Goal: Information Seeking & Learning: Find specific fact

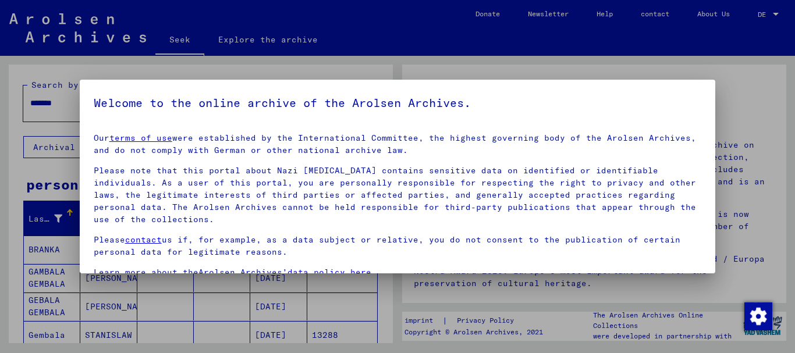
scroll to position [94, 0]
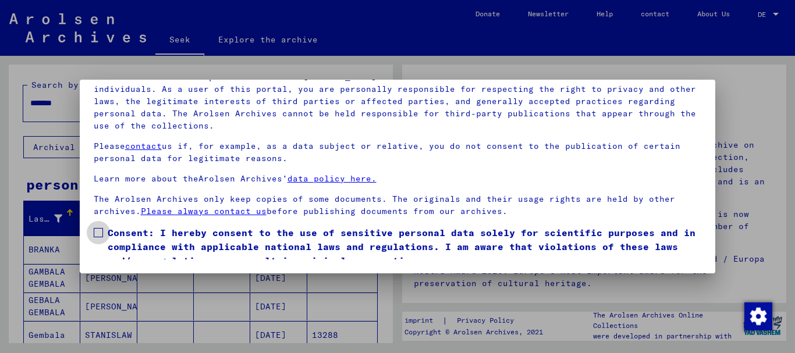
click at [98, 232] on span at bounding box center [98, 232] width 9 height 9
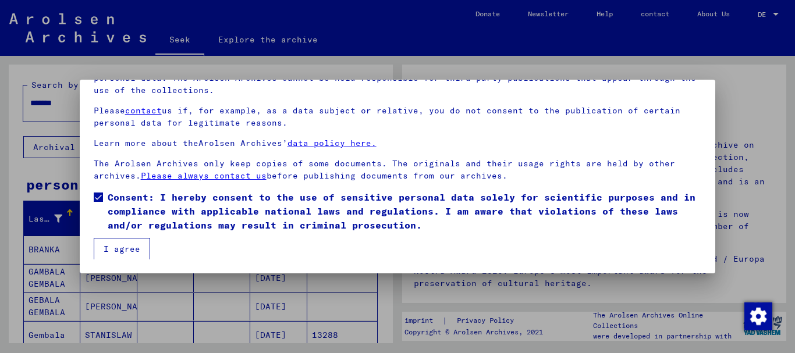
click at [128, 244] on font "I agree" at bounding box center [122, 249] width 37 height 10
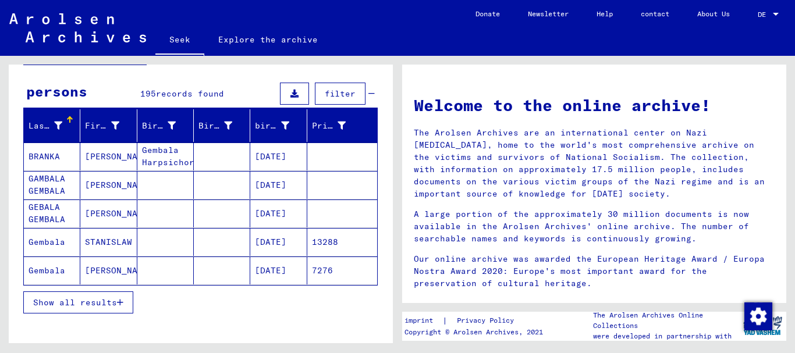
scroll to position [90, 0]
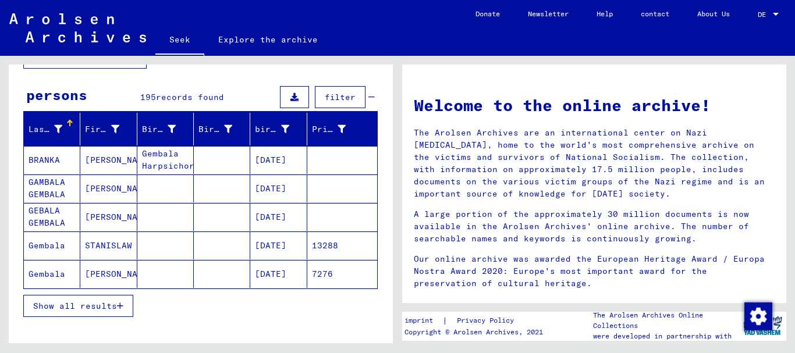
click at [108, 307] on font "Show all results" at bounding box center [75, 306] width 84 height 10
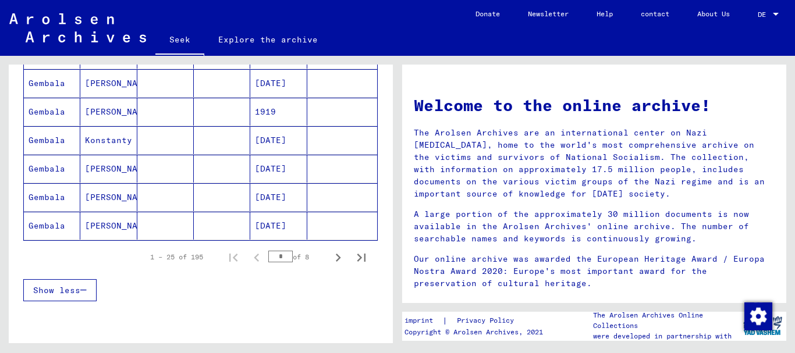
scroll to position [699, 0]
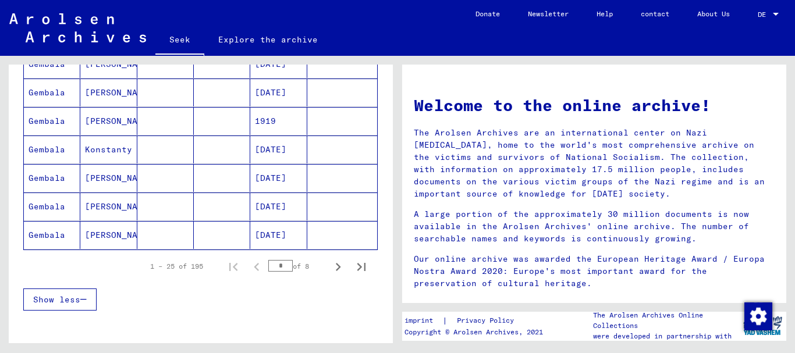
click at [272, 147] on font "[DATE]" at bounding box center [270, 149] width 31 height 10
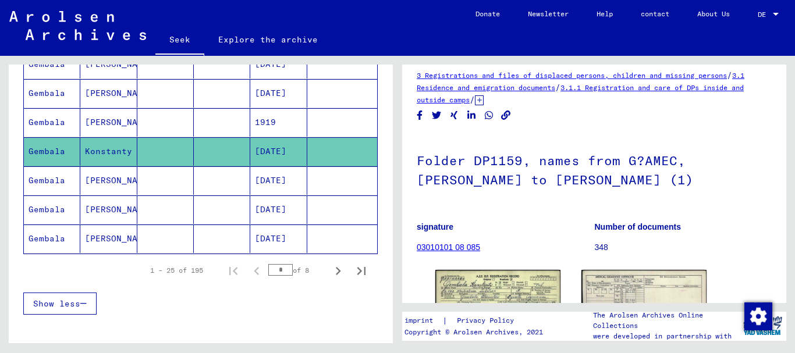
scroll to position [16, 0]
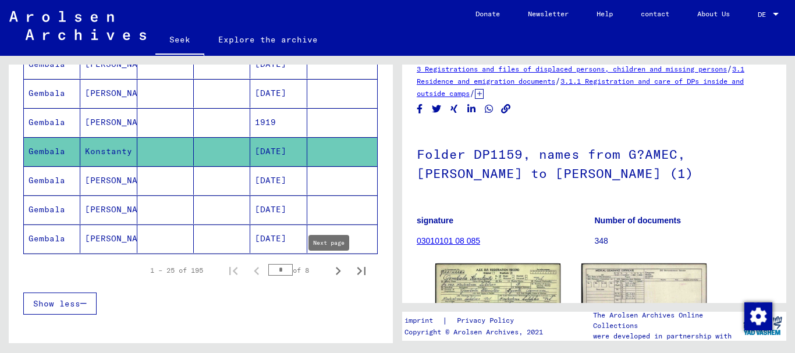
click at [336, 272] on icon "Next page" at bounding box center [338, 271] width 5 height 8
type input "*"
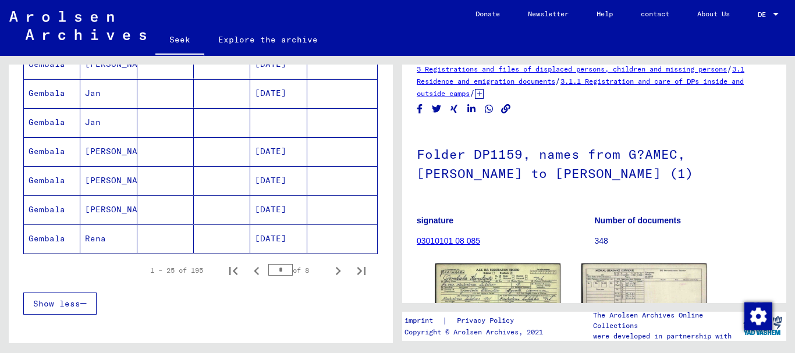
click at [112, 207] on font "[PERSON_NAME]" at bounding box center [119, 209] width 68 height 10
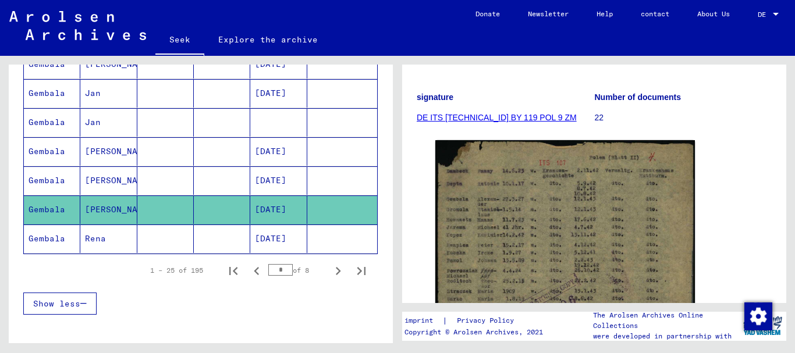
scroll to position [130, 0]
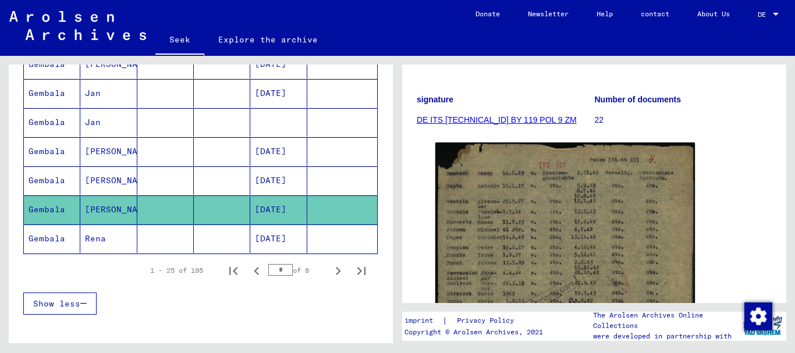
click at [496, 118] on font "DE ITS [TECHNICAL_ID] BY 119 POL 9 ZM" at bounding box center [497, 119] width 160 height 9
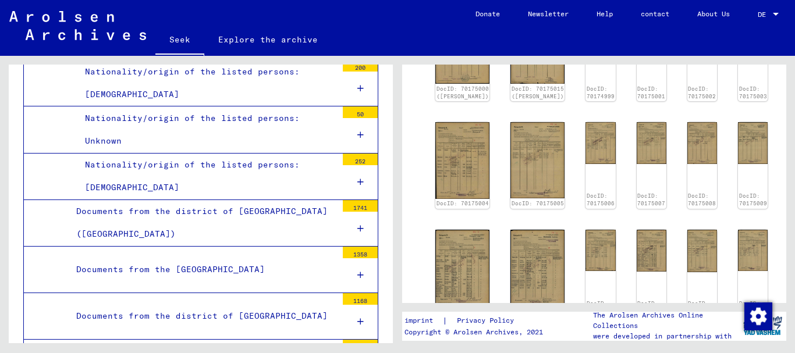
scroll to position [279, 0]
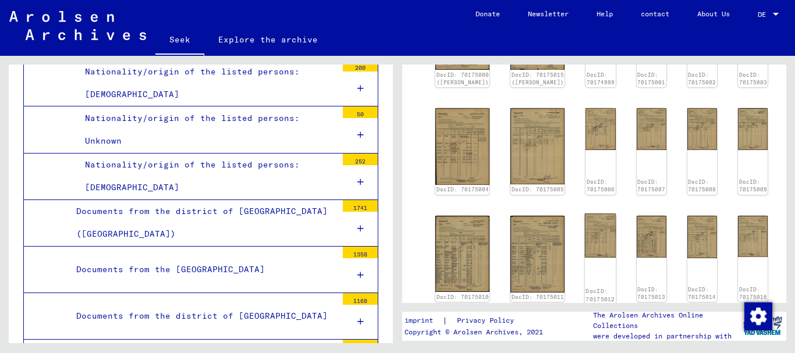
click at [585, 233] on img at bounding box center [600, 235] width 31 height 44
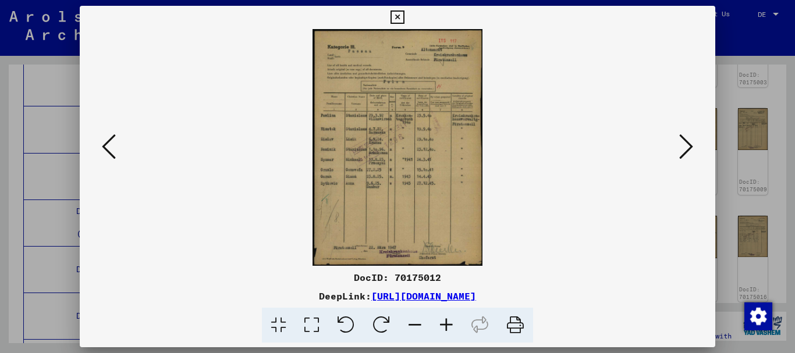
click at [447, 323] on icon at bounding box center [445, 325] width 31 height 35
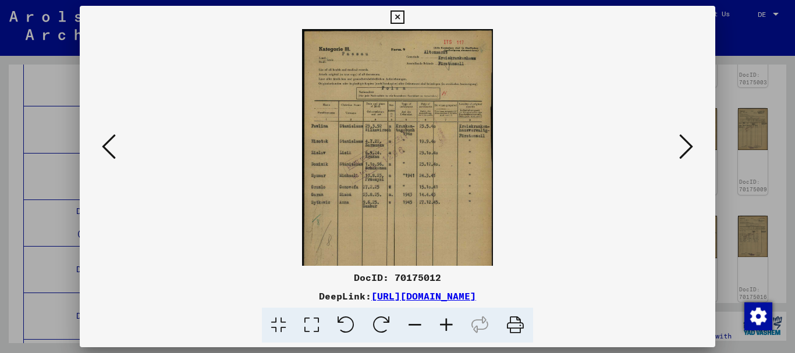
click at [447, 323] on icon at bounding box center [445, 325] width 31 height 35
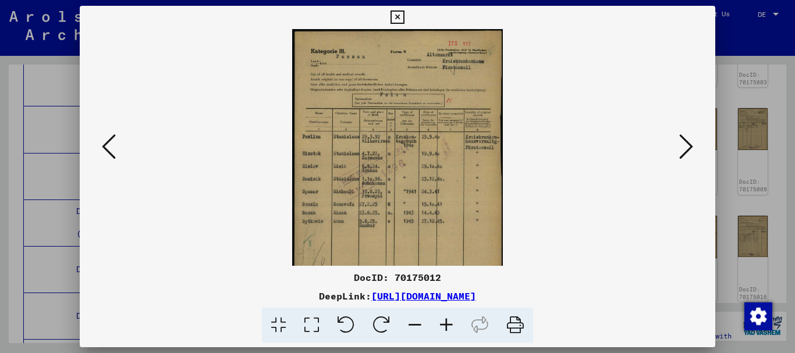
click at [447, 323] on icon at bounding box center [445, 325] width 31 height 35
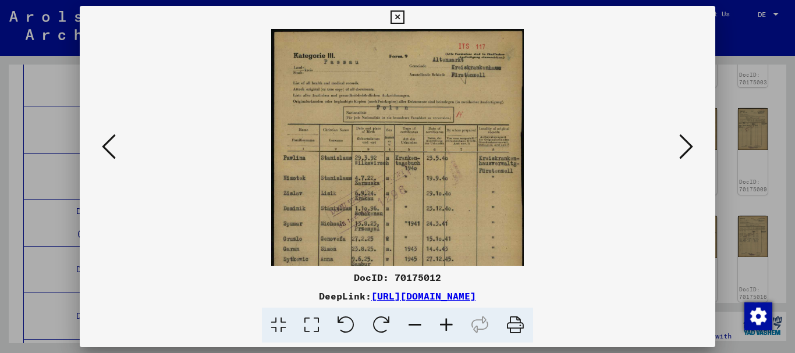
click at [447, 323] on icon at bounding box center [445, 325] width 31 height 35
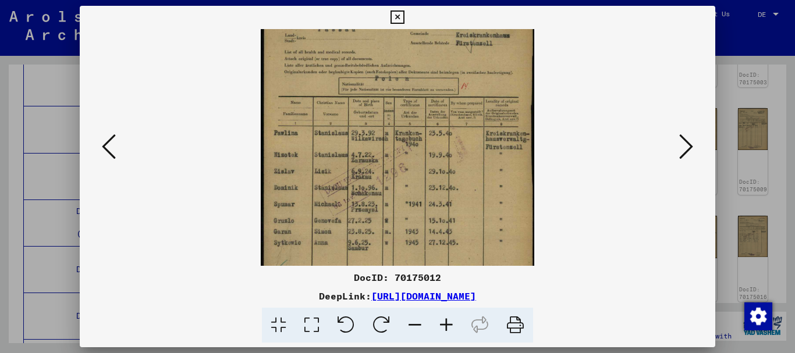
scroll to position [46, 0]
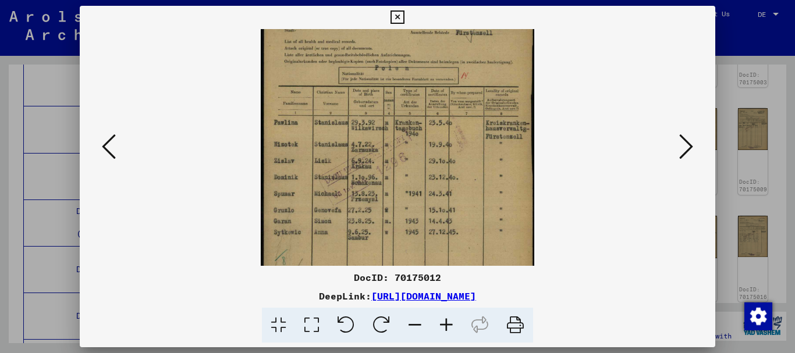
drag, startPoint x: 428, startPoint y: 255, endPoint x: 421, endPoint y: 209, distance: 46.4
click at [421, 209] on img at bounding box center [397, 174] width 273 height 382
drag, startPoint x: 469, startPoint y: 172, endPoint x: 497, endPoint y: 167, distance: 28.9
click at [497, 167] on img at bounding box center [397, 174] width 273 height 382
click at [394, 12] on icon at bounding box center [396, 17] width 13 height 14
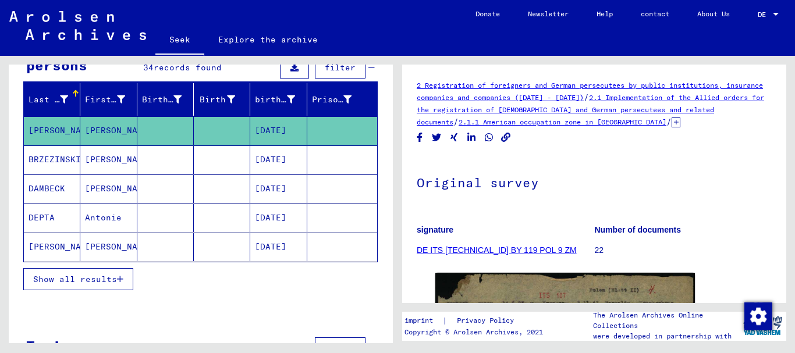
scroll to position [114, 0]
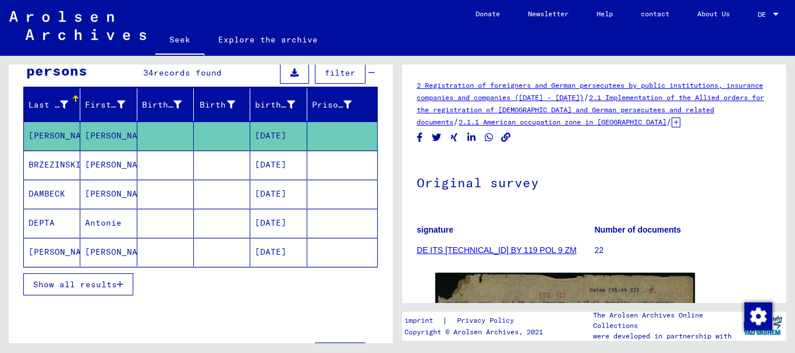
click at [55, 289] on icon at bounding box center [48, 306] width 29 height 47
type input "*******"
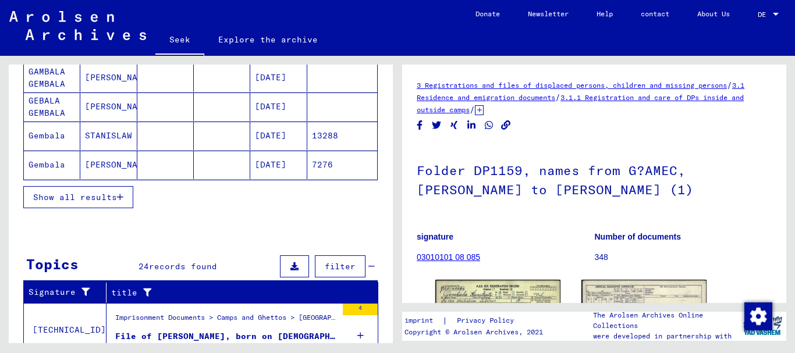
scroll to position [198, 0]
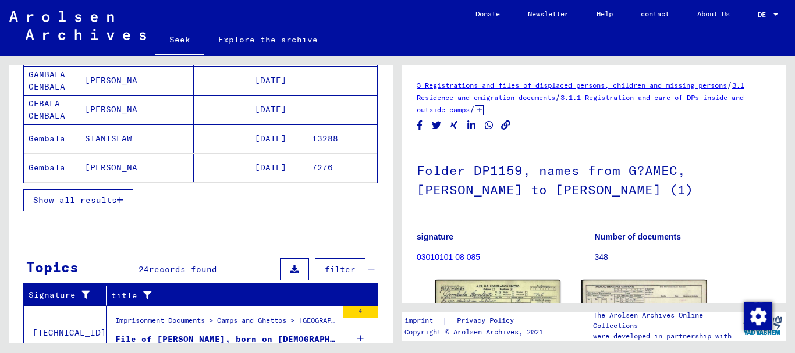
click at [99, 196] on font "Show all results" at bounding box center [75, 200] width 84 height 10
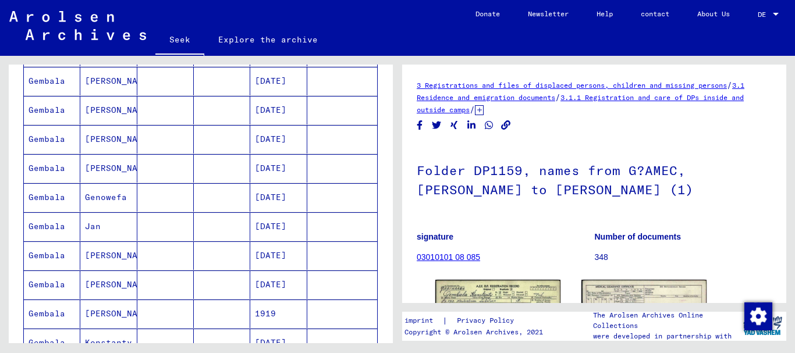
scroll to position [476, 0]
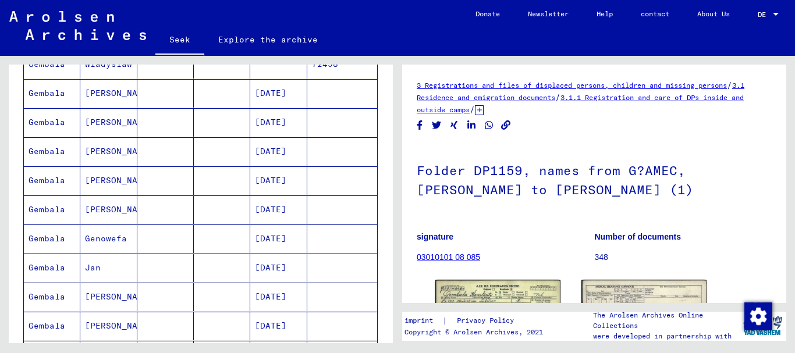
click at [273, 181] on font "[DATE]" at bounding box center [270, 180] width 31 height 10
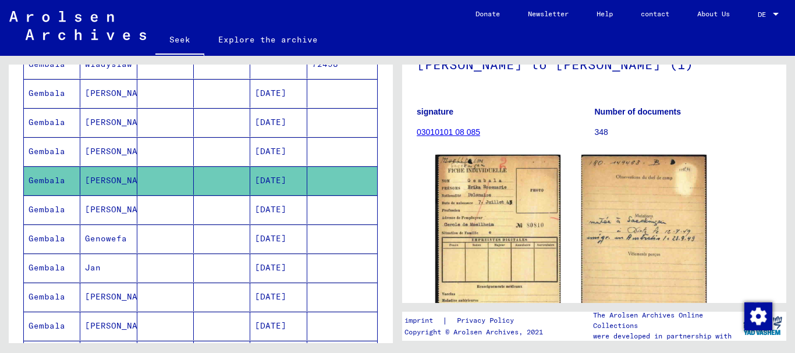
scroll to position [113, 0]
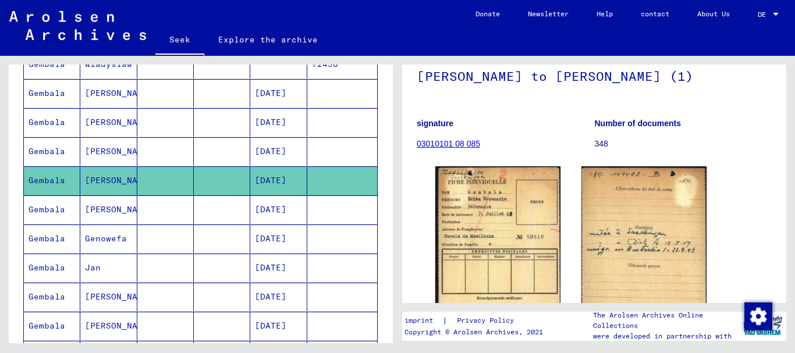
click at [255, 152] on font "[DATE]" at bounding box center [270, 151] width 31 height 10
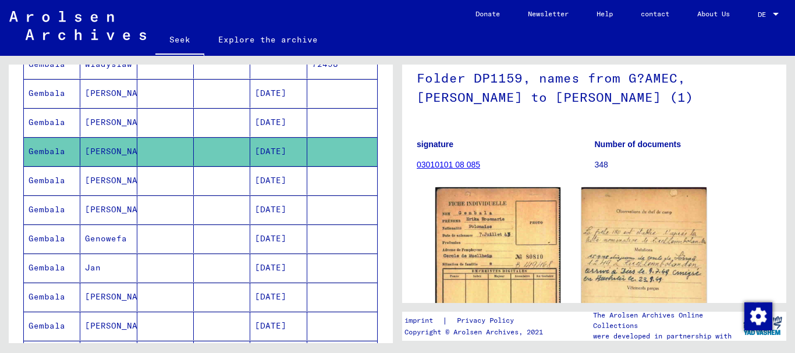
scroll to position [90, 0]
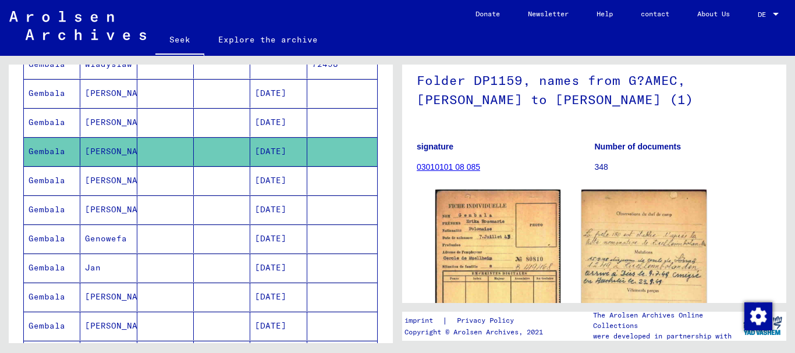
click at [265, 119] on font "[DATE]" at bounding box center [270, 122] width 31 height 10
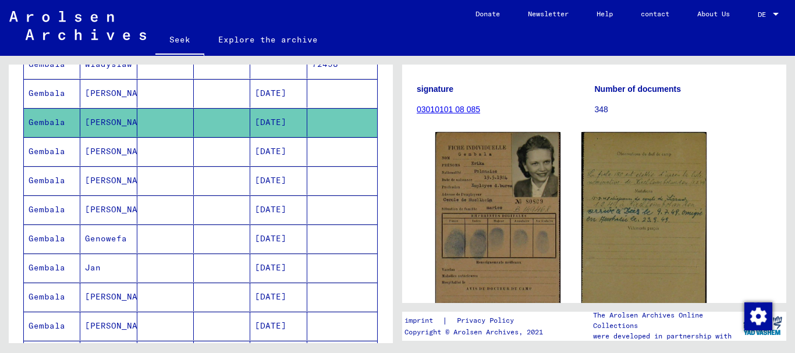
scroll to position [140, 0]
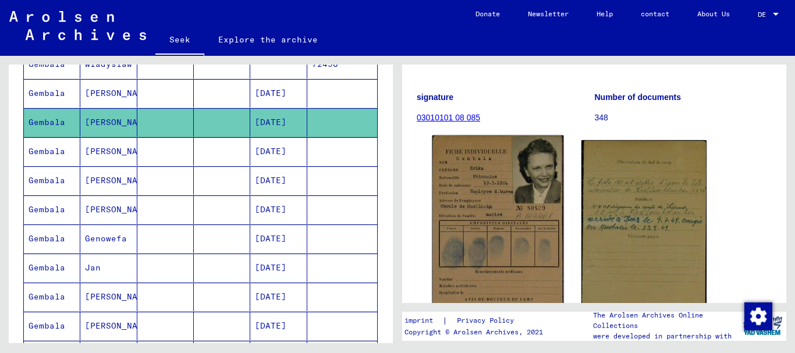
click at [472, 236] on img at bounding box center [497, 233] width 131 height 194
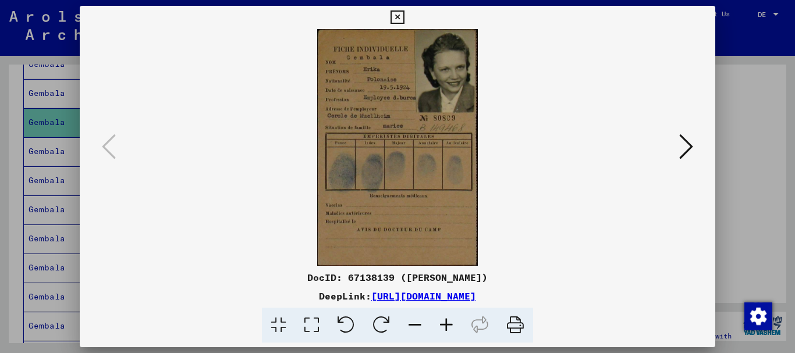
click at [447, 325] on icon at bounding box center [445, 325] width 31 height 35
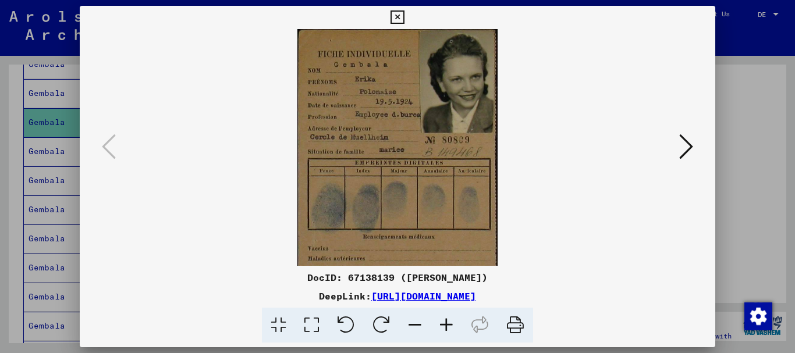
click at [447, 325] on icon at bounding box center [445, 325] width 31 height 35
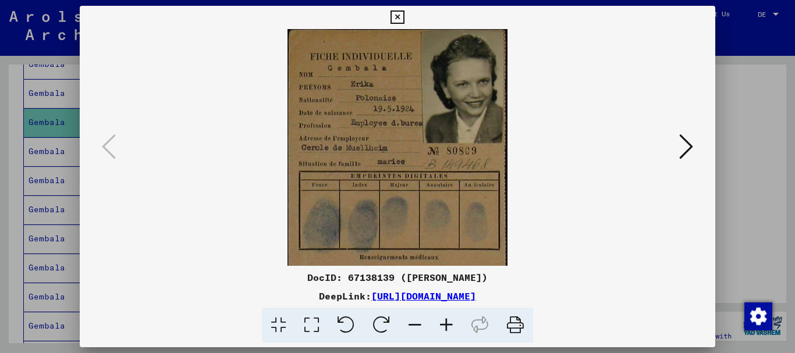
click at [447, 325] on icon at bounding box center [445, 325] width 31 height 35
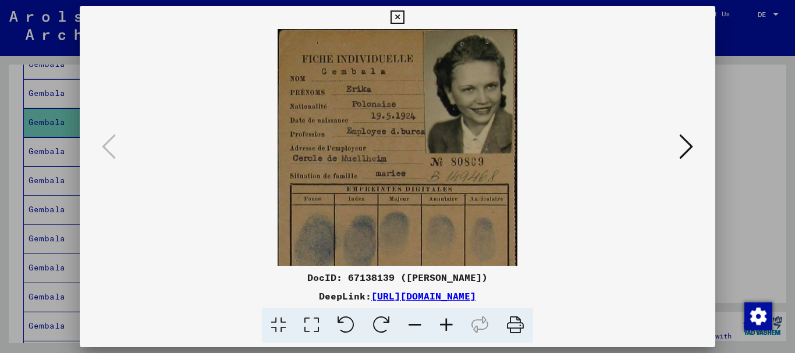
click at [447, 325] on icon at bounding box center [445, 325] width 31 height 35
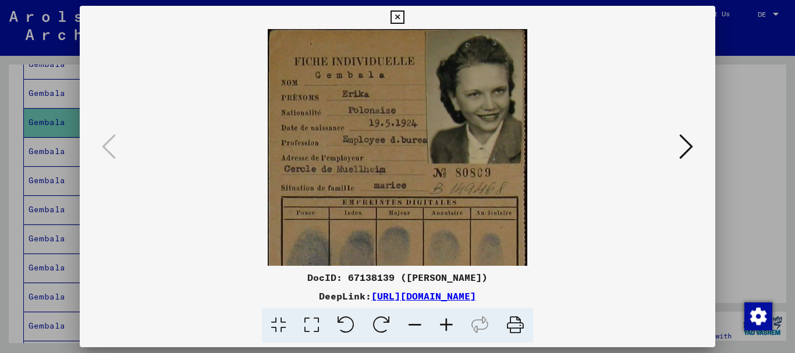
click at [447, 325] on icon at bounding box center [445, 325] width 31 height 35
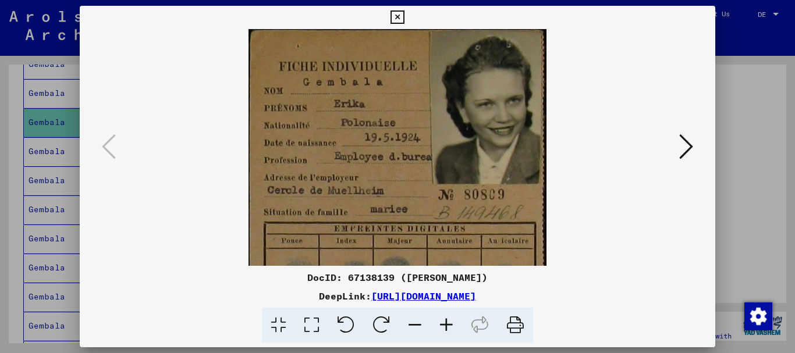
click at [447, 325] on icon at bounding box center [445, 325] width 31 height 35
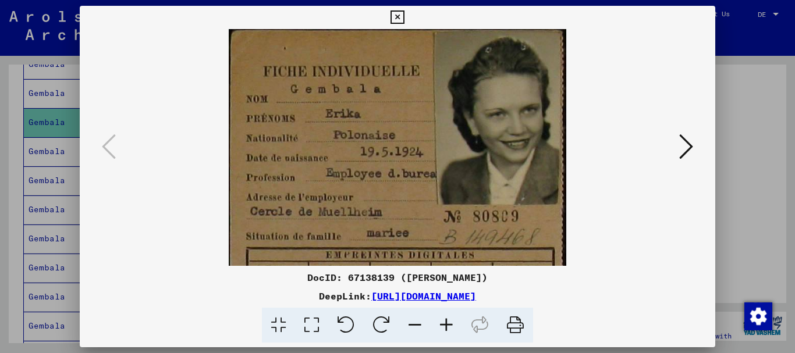
click at [447, 325] on icon at bounding box center [445, 325] width 31 height 35
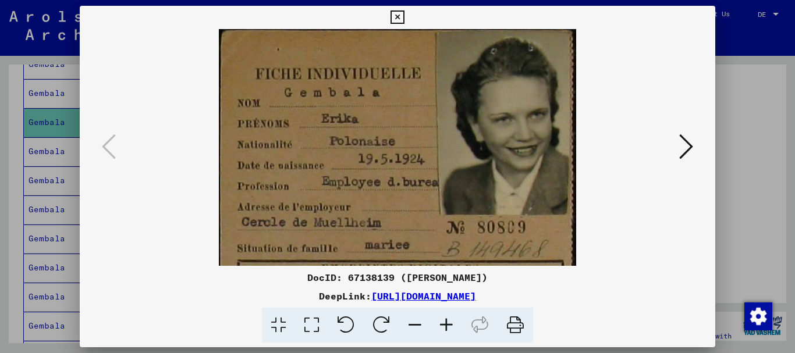
click at [447, 325] on icon at bounding box center [445, 325] width 31 height 35
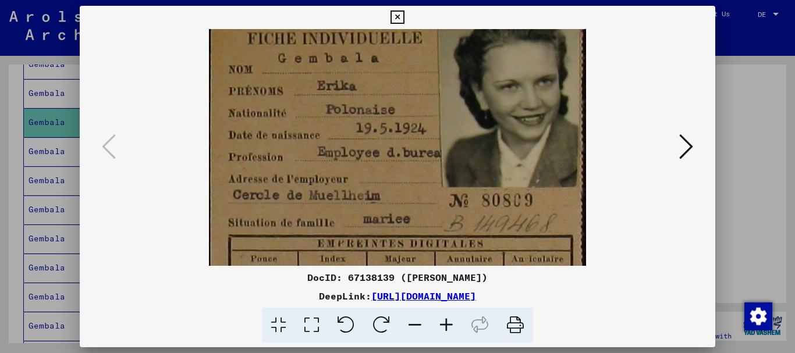
scroll to position [38, 0]
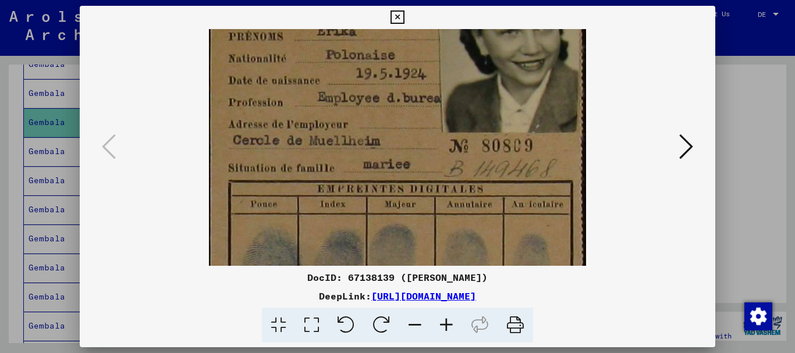
drag, startPoint x: 474, startPoint y: 156, endPoint x: 414, endPoint y: 56, distance: 116.9
click at [414, 56] on img at bounding box center [397, 215] width 377 height 557
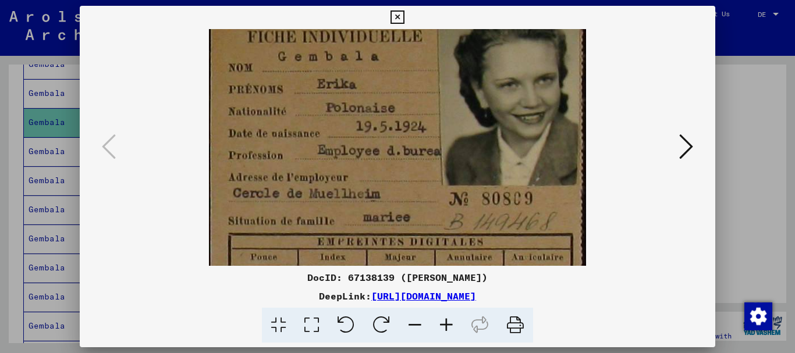
scroll to position [0, 0]
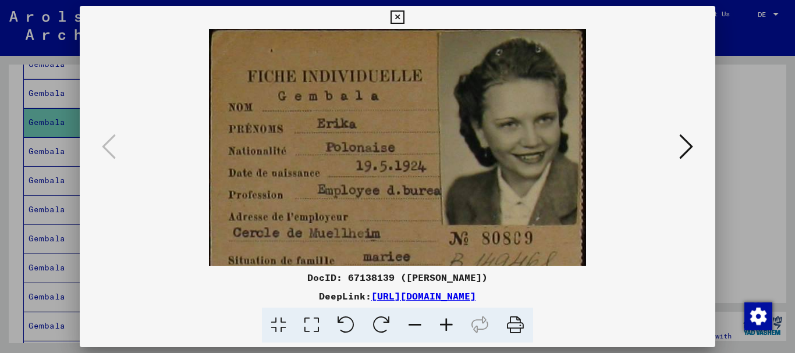
drag, startPoint x: 412, startPoint y: 114, endPoint x: 426, endPoint y: 232, distance: 118.3
click at [426, 232] on img at bounding box center [397, 307] width 377 height 557
click at [414, 327] on icon at bounding box center [414, 325] width 31 height 35
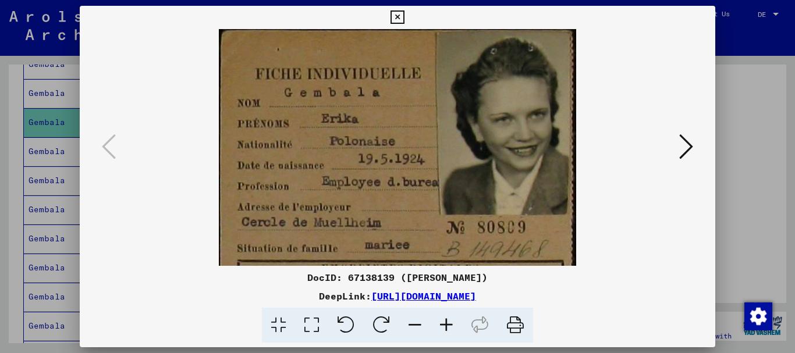
click at [414, 327] on icon at bounding box center [414, 325] width 31 height 35
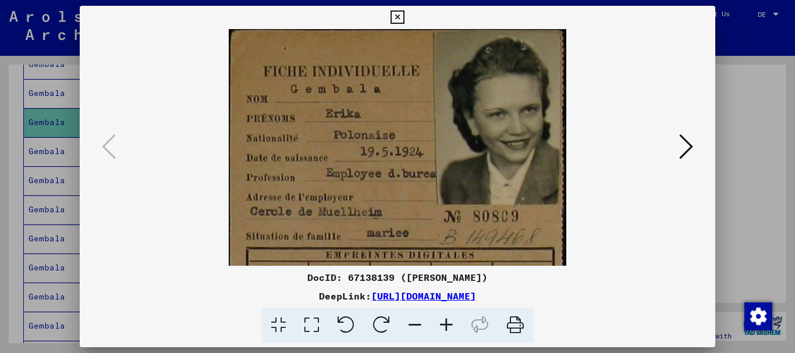
click at [414, 327] on icon at bounding box center [414, 325] width 31 height 35
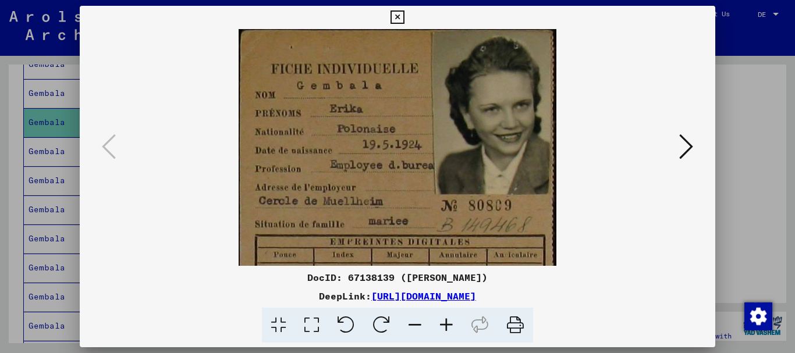
click at [414, 327] on icon at bounding box center [414, 325] width 31 height 35
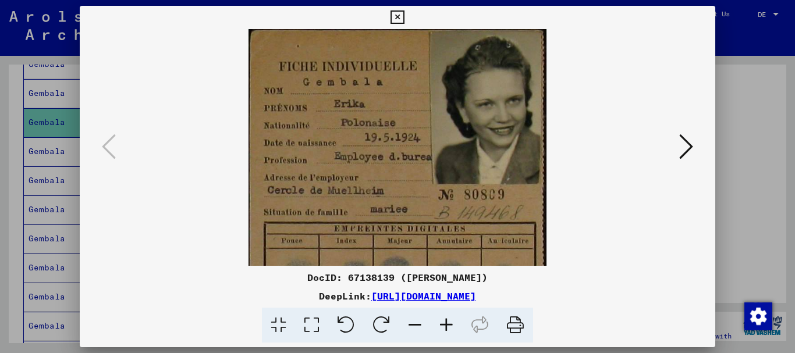
click at [414, 327] on icon at bounding box center [414, 325] width 31 height 35
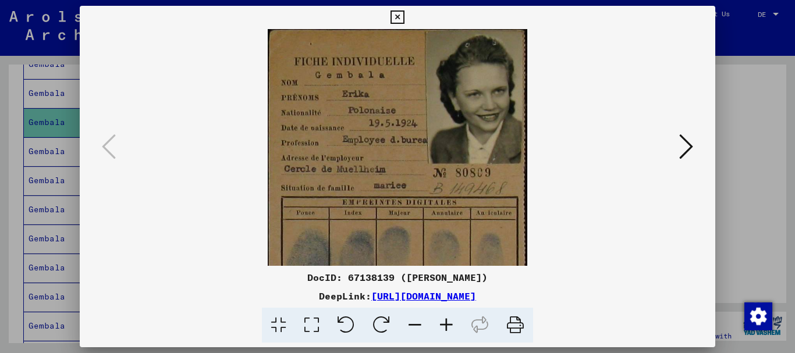
click at [414, 327] on icon at bounding box center [414, 325] width 31 height 35
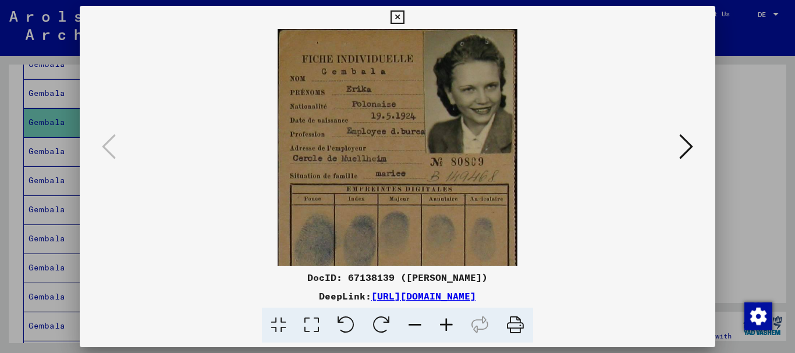
click at [414, 327] on icon at bounding box center [414, 325] width 31 height 35
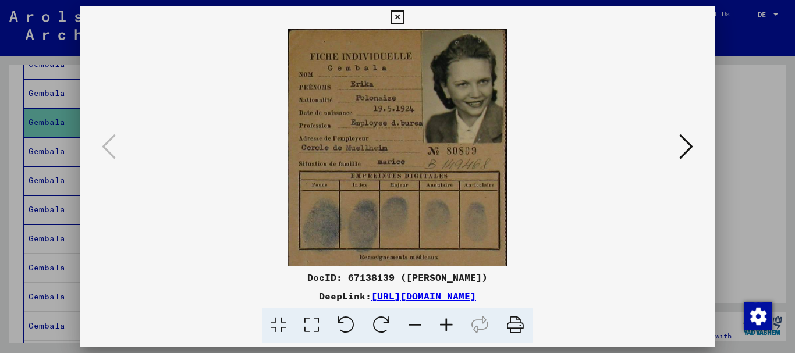
click at [685, 146] on icon at bounding box center [686, 147] width 14 height 28
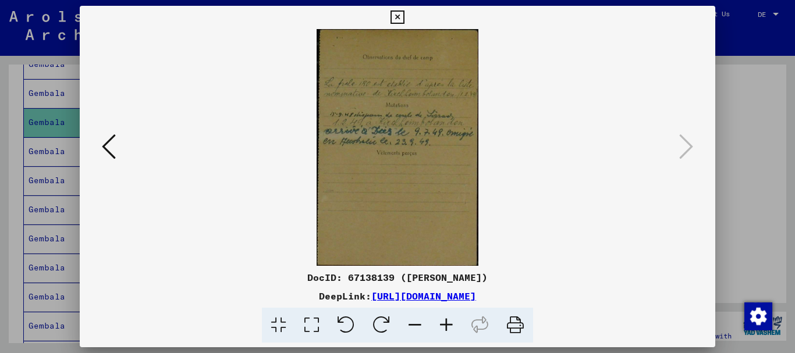
drag, startPoint x: 480, startPoint y: 143, endPoint x: 403, endPoint y: 211, distance: 103.4
click at [403, 211] on img at bounding box center [396, 147] width 161 height 237
click at [396, 18] on icon at bounding box center [396, 17] width 13 height 14
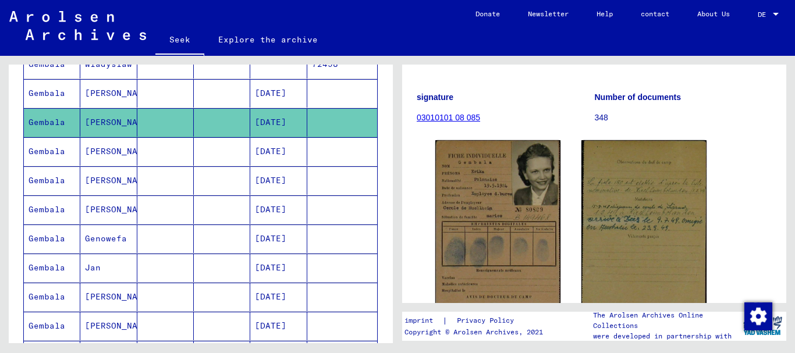
click at [152, 188] on mat-cell at bounding box center [165, 180] width 56 height 29
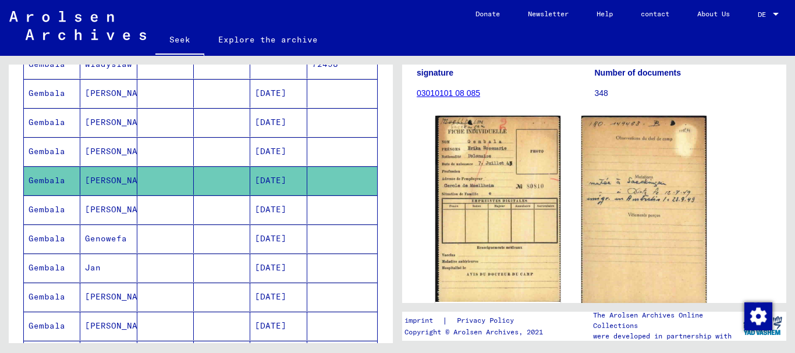
scroll to position [148, 0]
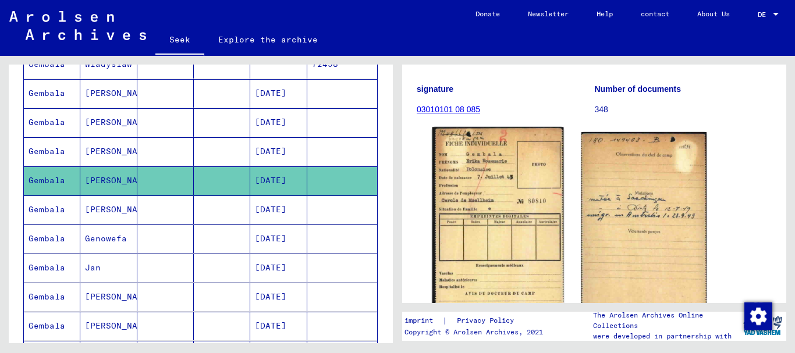
click at [552, 229] on img at bounding box center [497, 224] width 131 height 195
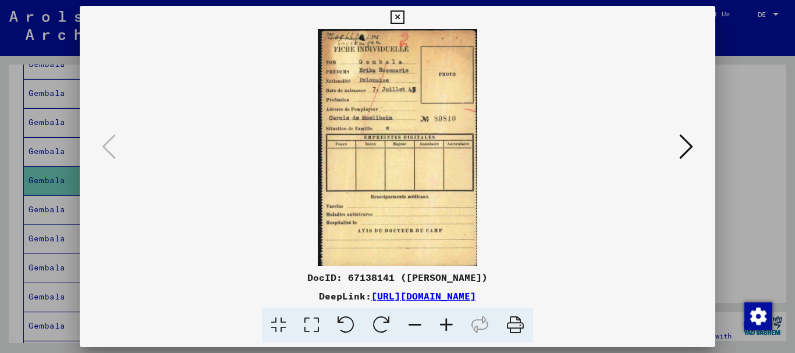
click at [397, 15] on icon at bounding box center [396, 17] width 13 height 14
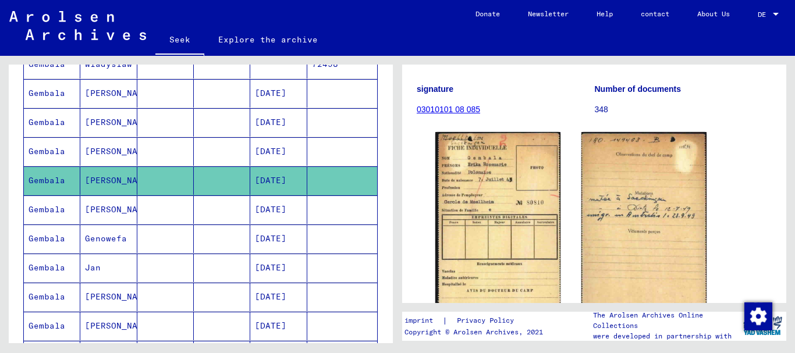
click at [205, 115] on mat-cell at bounding box center [222, 122] width 56 height 29
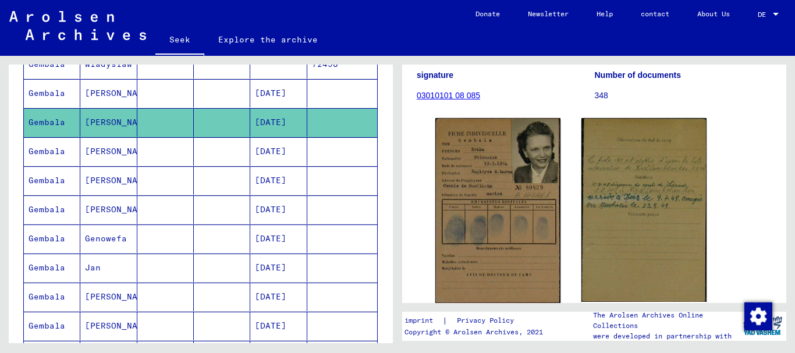
scroll to position [158, 0]
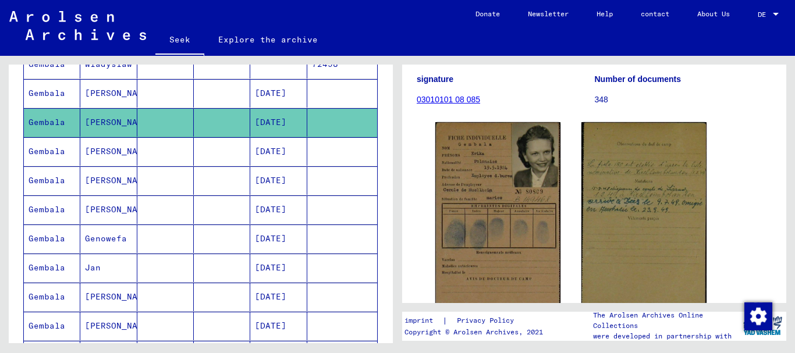
click at [205, 204] on mat-cell at bounding box center [222, 209] width 56 height 29
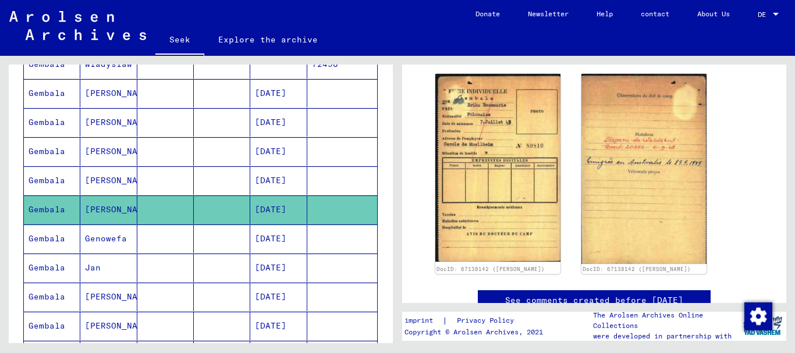
scroll to position [210, 0]
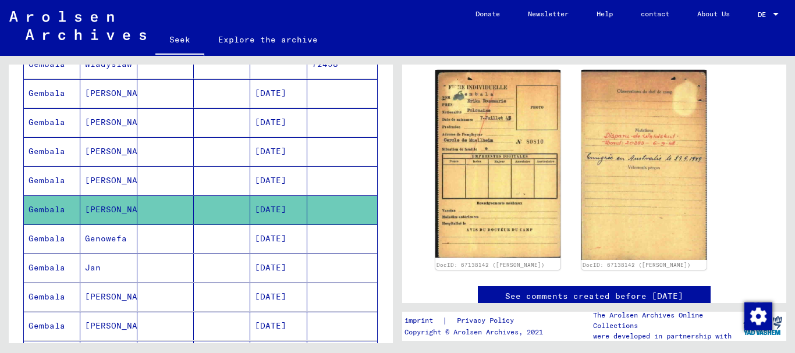
click at [102, 96] on font "[PERSON_NAME]" at bounding box center [119, 93] width 68 height 10
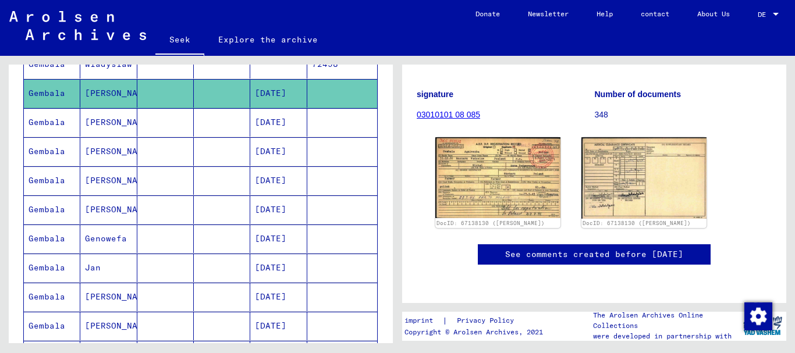
scroll to position [208, 0]
click at [168, 241] on mat-cell at bounding box center [165, 239] width 56 height 29
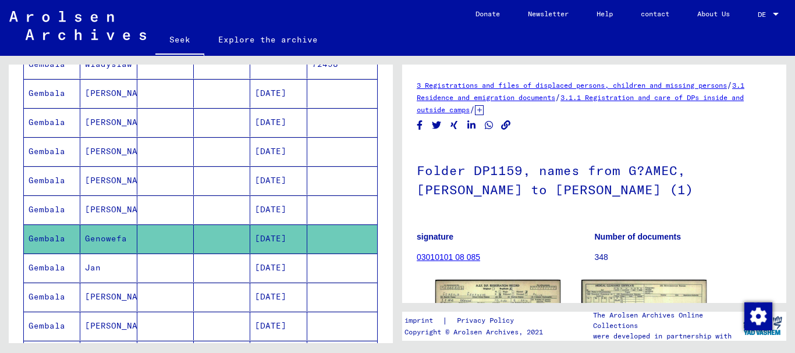
click at [212, 264] on mat-cell at bounding box center [222, 268] width 56 height 29
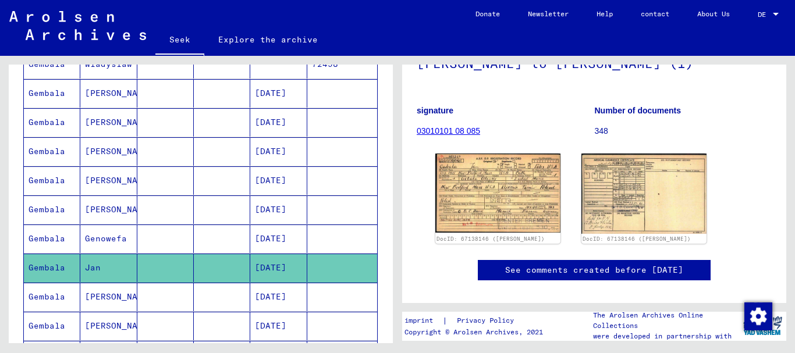
scroll to position [133, 0]
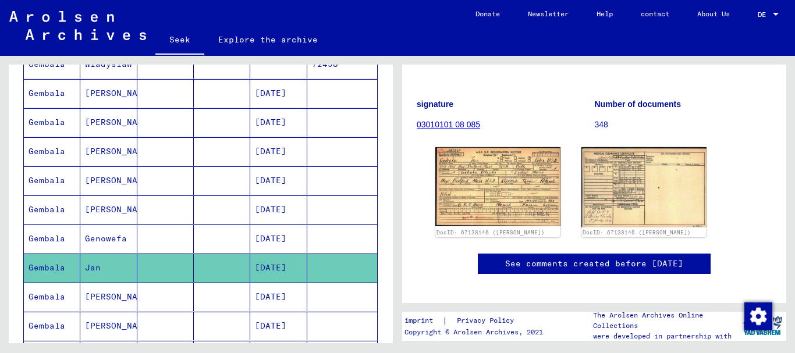
click at [152, 297] on mat-cell at bounding box center [165, 297] width 56 height 29
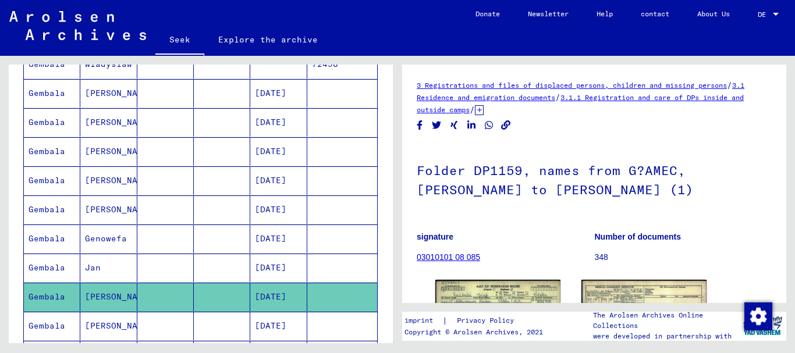
click at [250, 326] on mat-cell "[DATE]" at bounding box center [278, 326] width 56 height 29
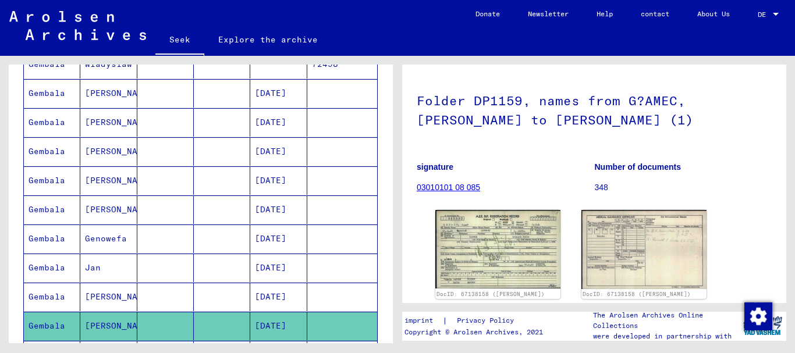
scroll to position [99, 0]
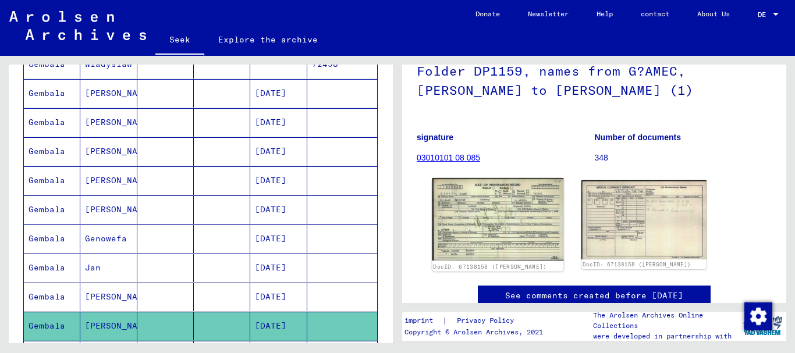
click at [496, 234] on img at bounding box center [497, 219] width 131 height 83
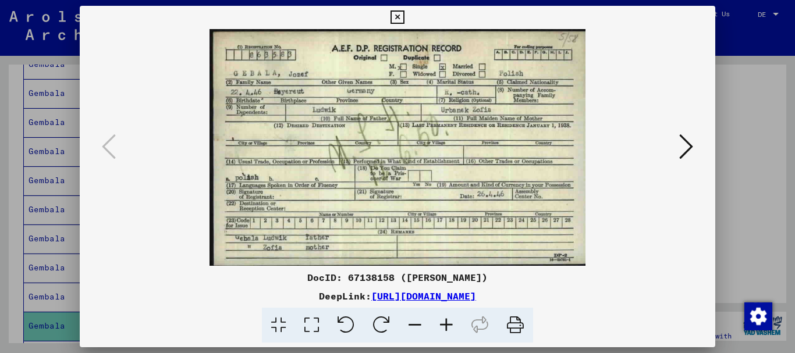
click at [444, 317] on icon at bounding box center [445, 325] width 31 height 35
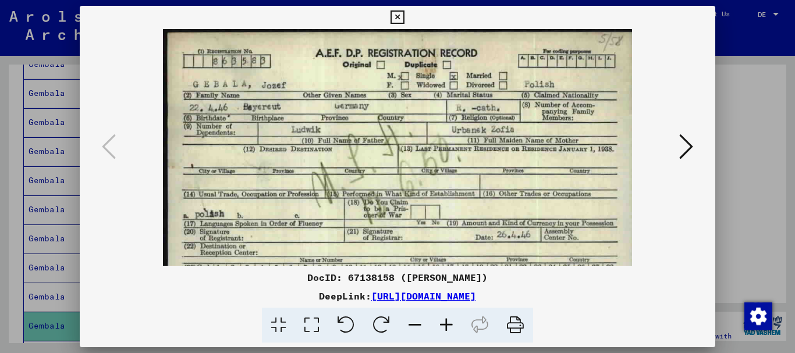
click at [444, 317] on icon at bounding box center [445, 325] width 31 height 35
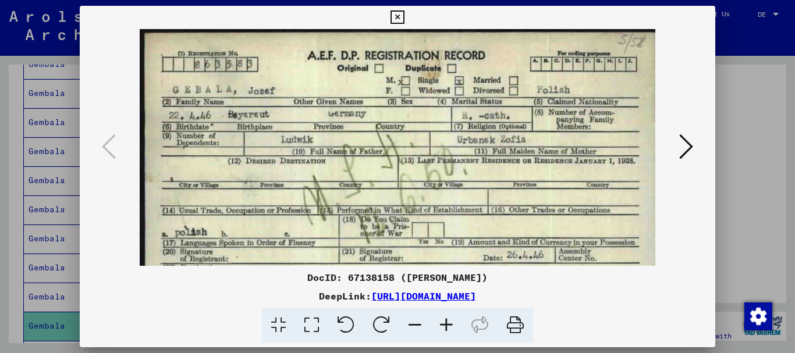
click at [444, 317] on icon at bounding box center [445, 325] width 31 height 35
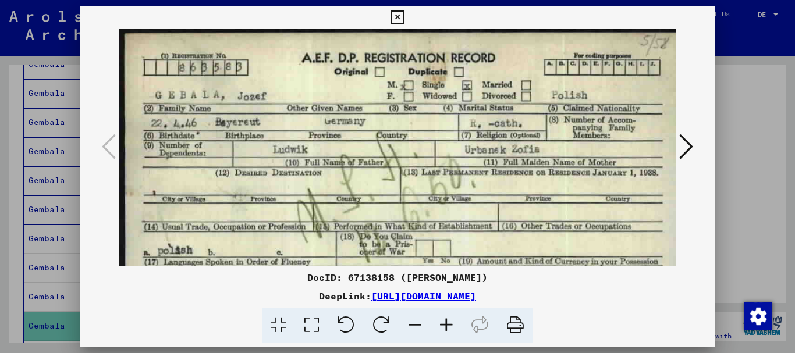
click at [398, 12] on icon at bounding box center [396, 17] width 13 height 14
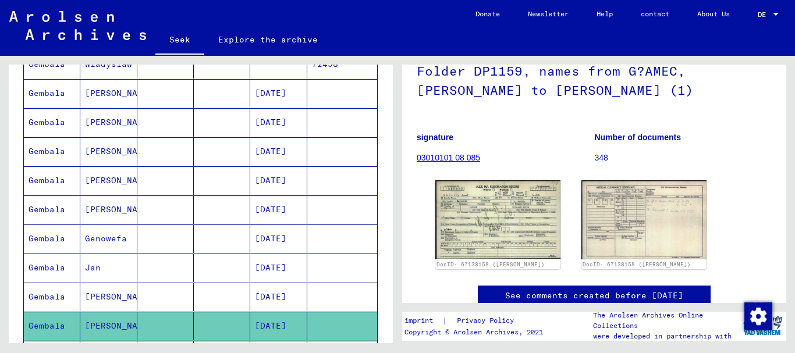
click at [275, 127] on font "[DATE]" at bounding box center [270, 122] width 31 height 12
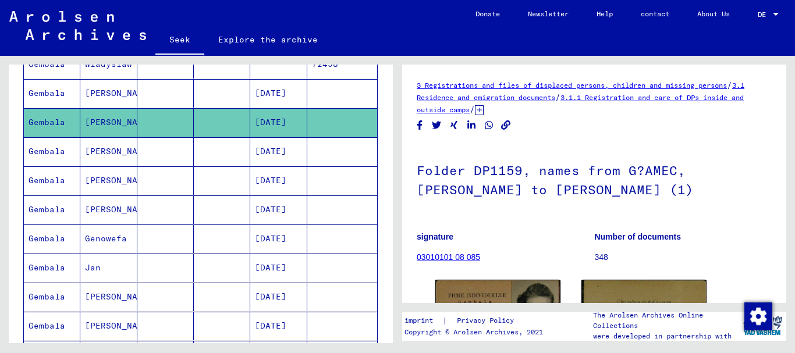
click at [290, 246] on mat-cell "[DATE]" at bounding box center [278, 239] width 56 height 29
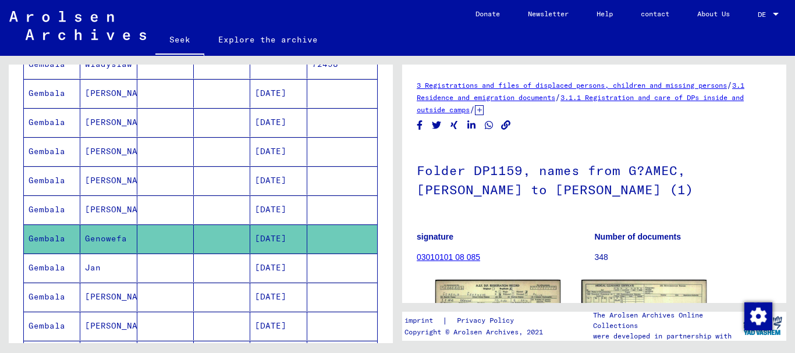
scroll to position [150, 0]
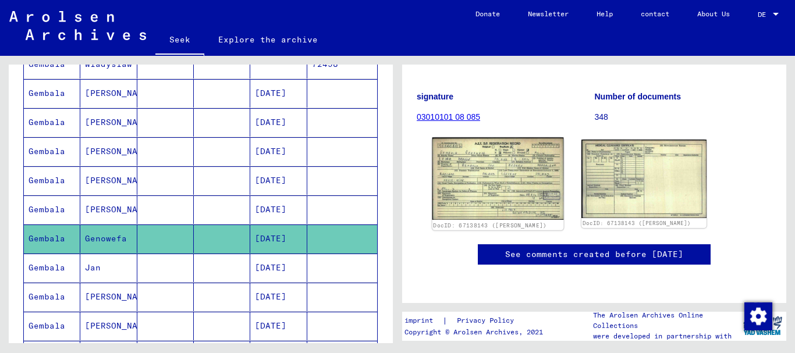
click at [468, 221] on div "DocID: 67138143 ([PERSON_NAME])" at bounding box center [497, 225] width 129 height 8
click at [461, 179] on img at bounding box center [497, 178] width 131 height 83
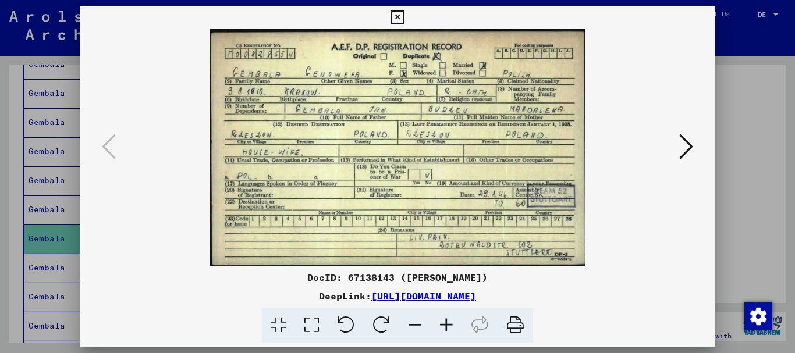
click at [399, 16] on icon at bounding box center [396, 17] width 13 height 14
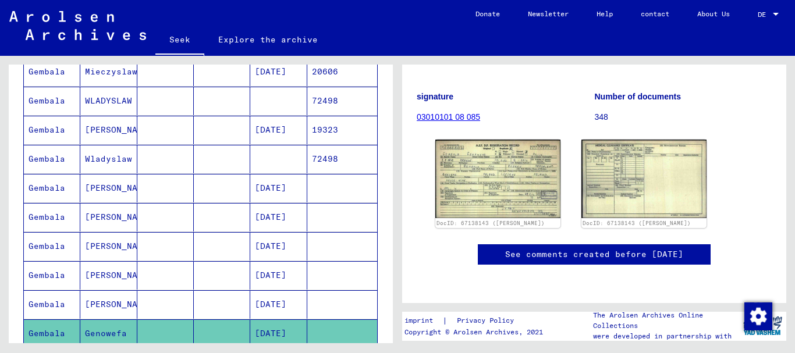
scroll to position [358, 0]
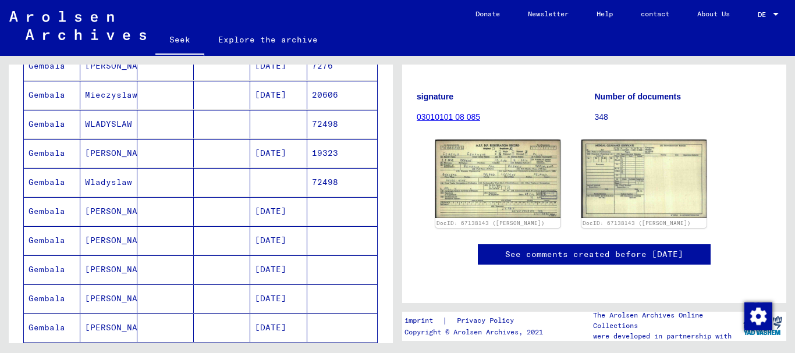
click at [276, 211] on font "[DATE]" at bounding box center [270, 211] width 31 height 10
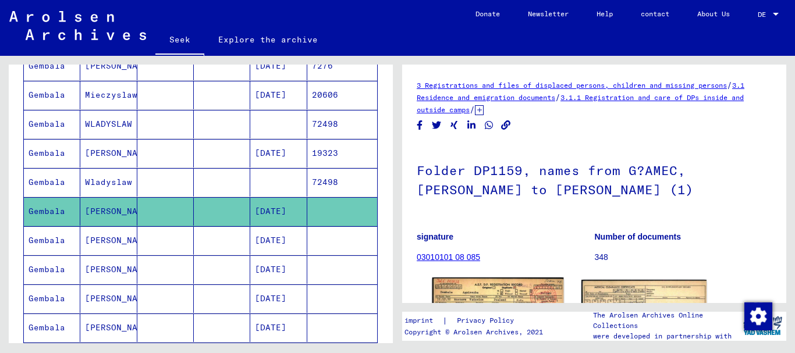
click at [489, 297] on img at bounding box center [497, 319] width 131 height 84
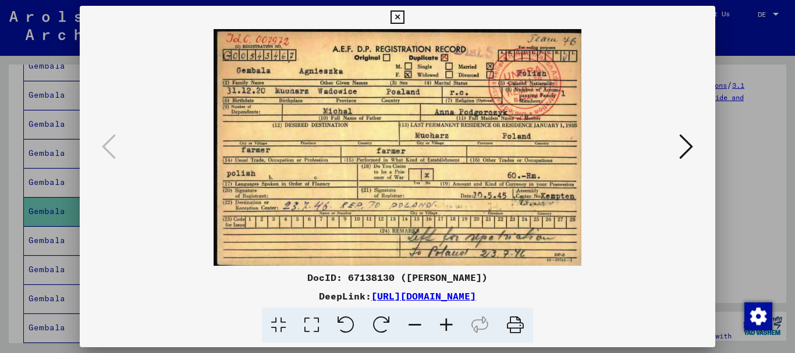
click at [445, 323] on icon at bounding box center [445, 325] width 31 height 35
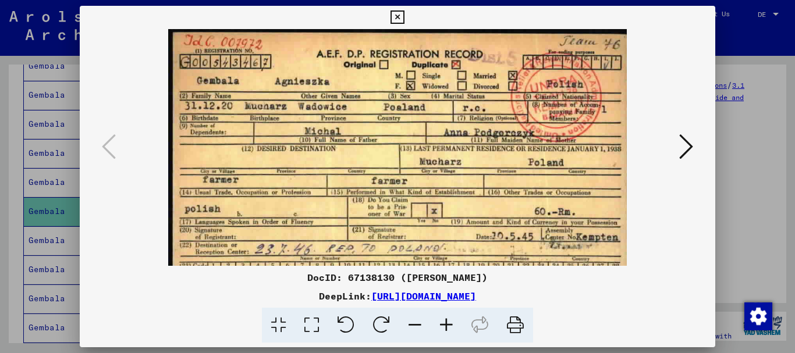
click at [445, 323] on icon at bounding box center [445, 325] width 31 height 35
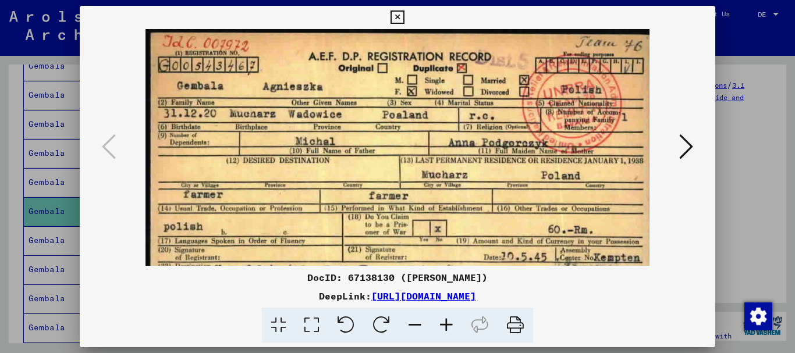
click at [445, 323] on icon at bounding box center [445, 325] width 31 height 35
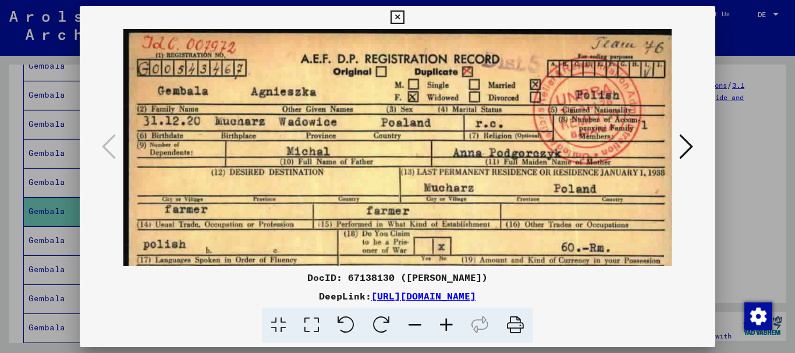
scroll to position [1, 0]
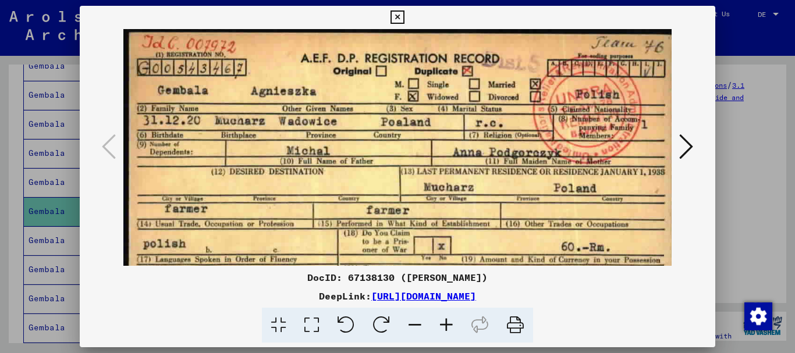
drag, startPoint x: 422, startPoint y: 237, endPoint x: 443, endPoint y: 334, distance: 98.8
click at [443, 334] on div "DocID: 67138130 ([PERSON_NAME]) DeepLink: [URL][DOMAIN_NAME]" at bounding box center [398, 174] width 636 height 337
click at [686, 139] on icon at bounding box center [686, 147] width 14 height 28
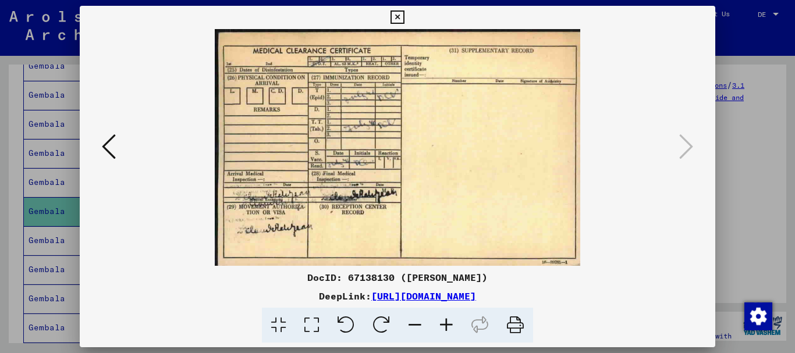
scroll to position [0, 0]
click at [395, 15] on icon at bounding box center [396, 17] width 13 height 14
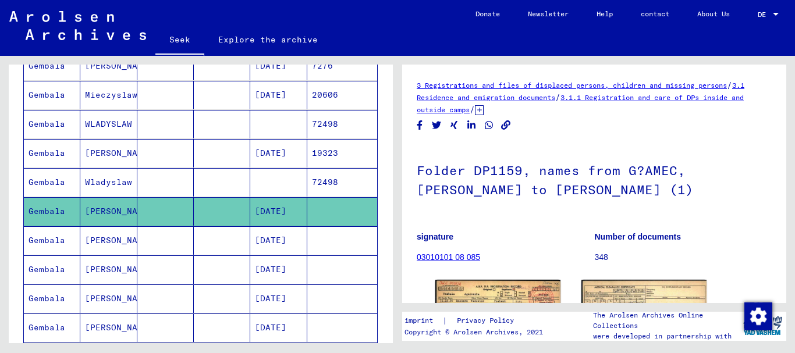
click at [340, 180] on mat-cell "72498" at bounding box center [342, 182] width 70 height 29
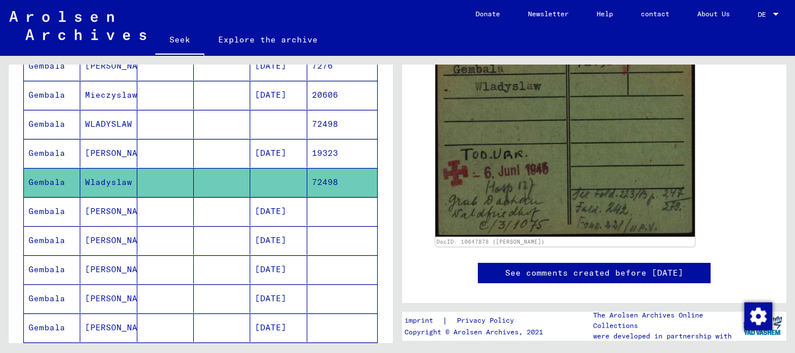
scroll to position [17, 0]
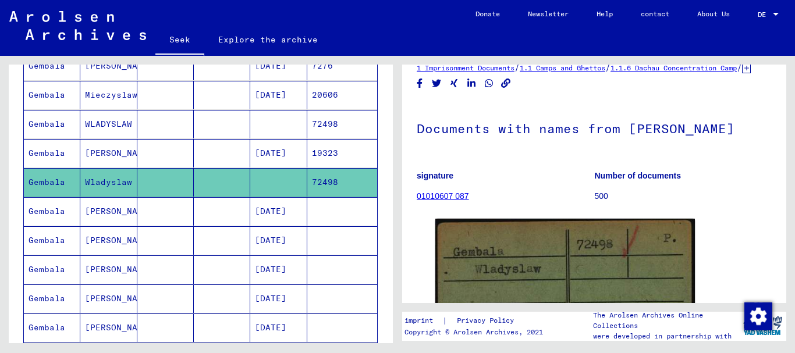
click at [251, 144] on mat-cell "[DATE]" at bounding box center [278, 153] width 56 height 29
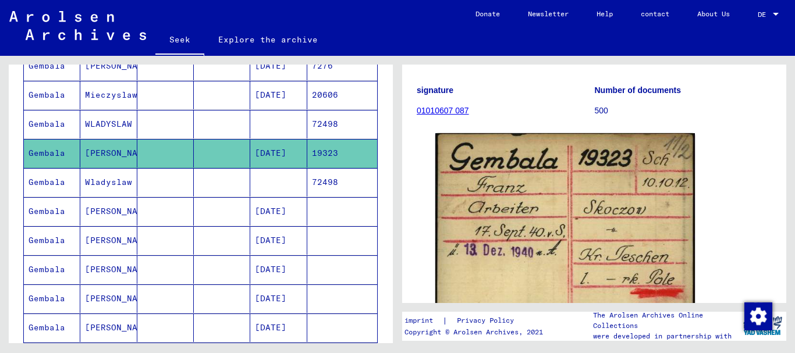
scroll to position [97, 0]
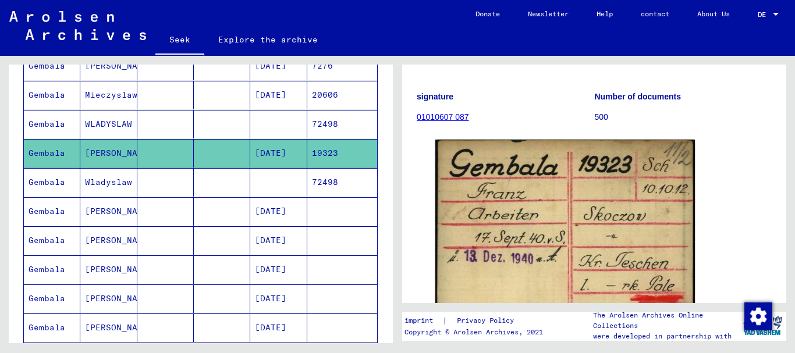
click at [346, 118] on mat-cell "72498" at bounding box center [342, 124] width 70 height 29
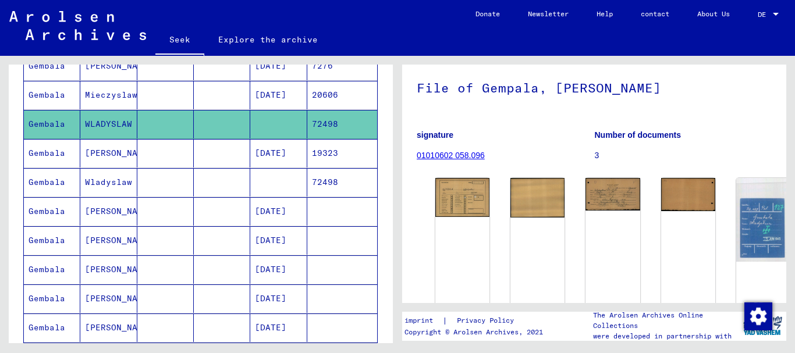
scroll to position [60, 0]
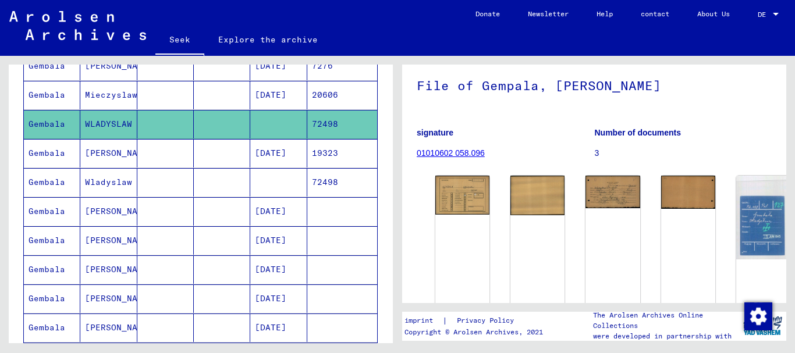
click at [202, 97] on mat-cell at bounding box center [222, 95] width 56 height 29
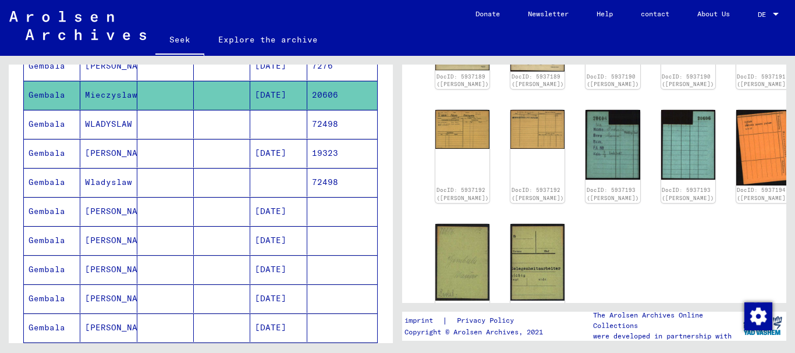
scroll to position [143, 0]
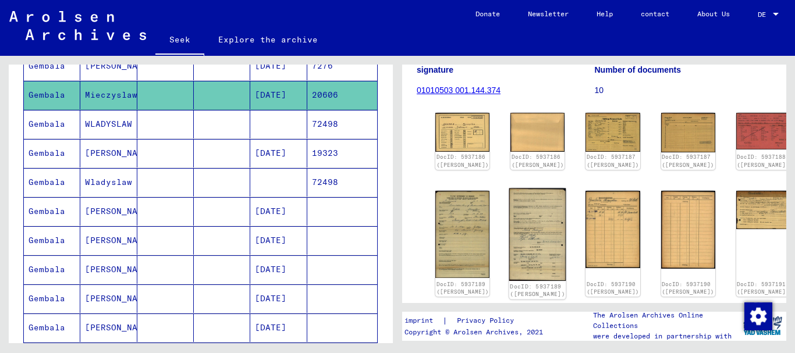
click at [509, 265] on img at bounding box center [537, 234] width 57 height 93
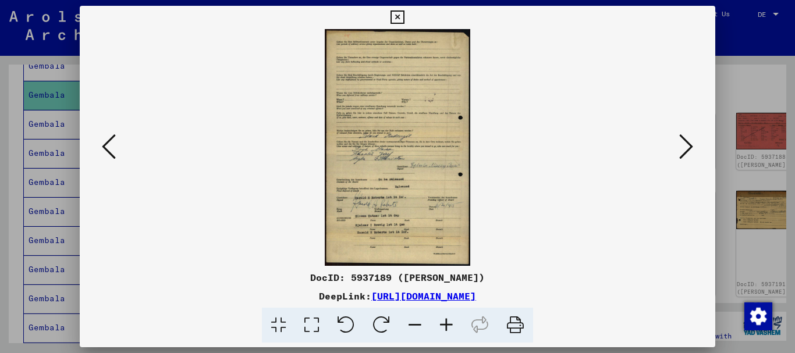
click at [453, 323] on icon at bounding box center [445, 325] width 31 height 35
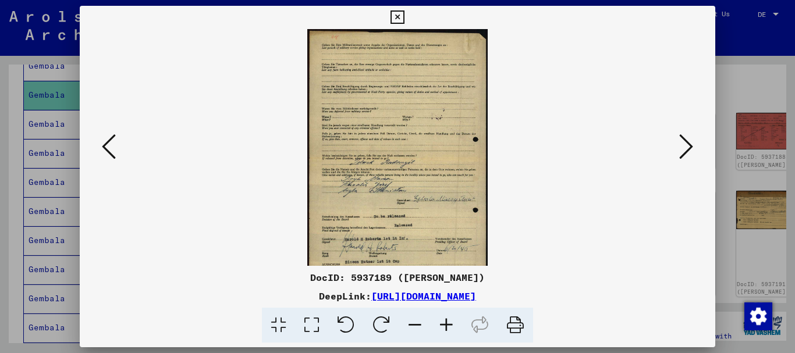
click at [453, 323] on icon at bounding box center [445, 325] width 31 height 35
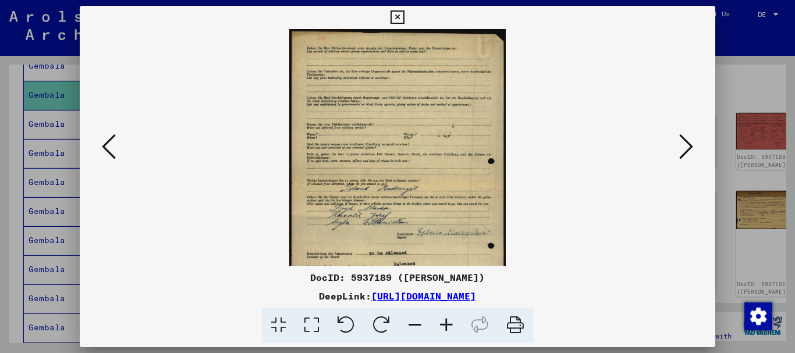
click at [453, 323] on icon at bounding box center [445, 325] width 31 height 35
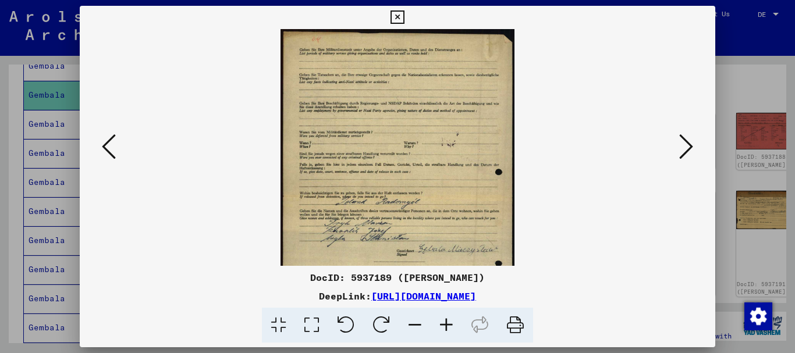
click at [453, 323] on icon at bounding box center [445, 325] width 31 height 35
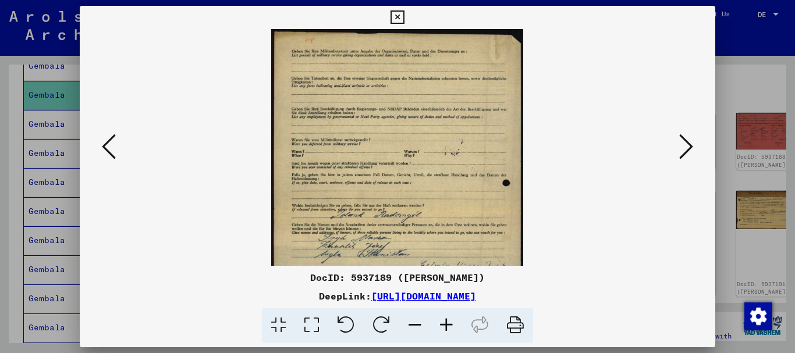
click at [453, 323] on icon at bounding box center [445, 325] width 31 height 35
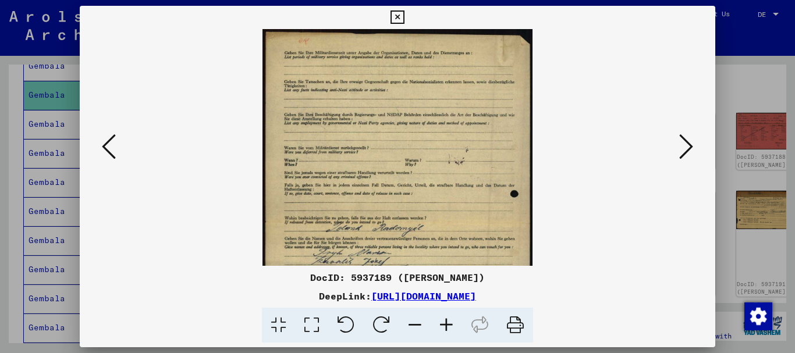
click at [686, 142] on icon at bounding box center [686, 147] width 14 height 28
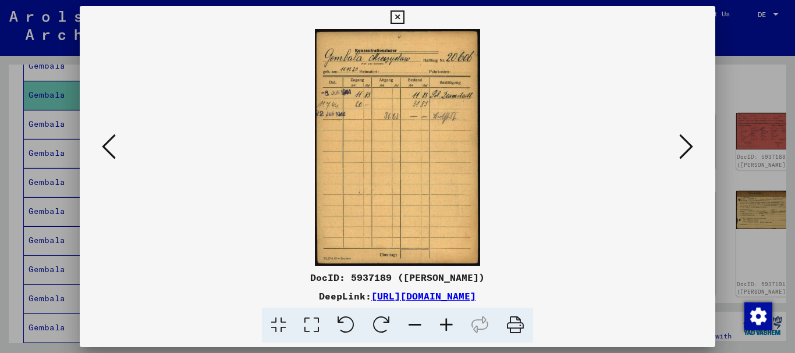
click at [686, 143] on icon at bounding box center [686, 147] width 14 height 28
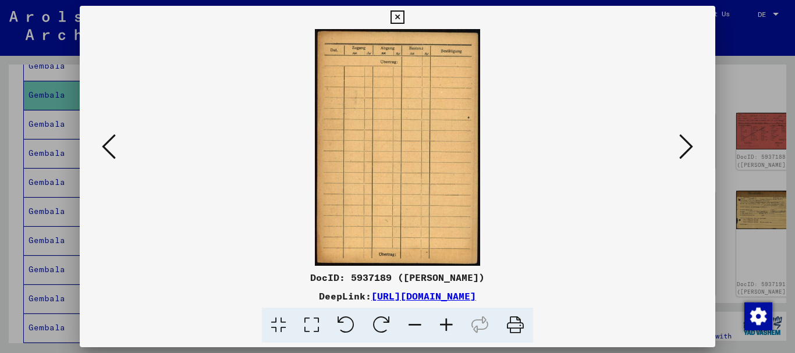
click at [686, 143] on icon at bounding box center [686, 147] width 14 height 28
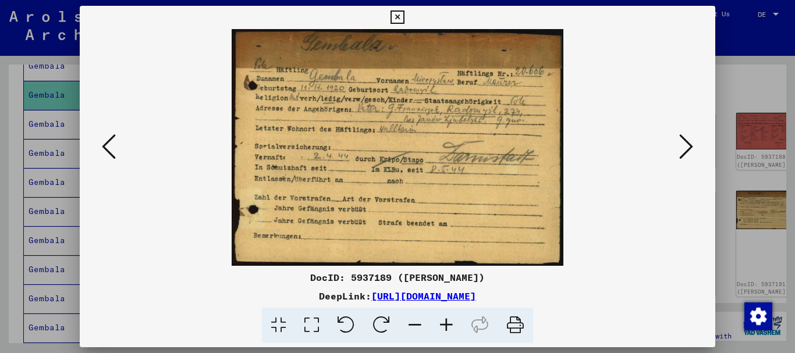
click at [444, 316] on icon at bounding box center [445, 325] width 31 height 35
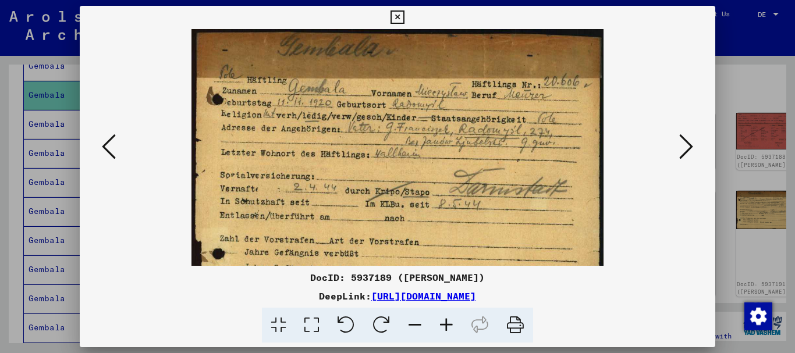
click at [444, 316] on icon at bounding box center [445, 325] width 31 height 35
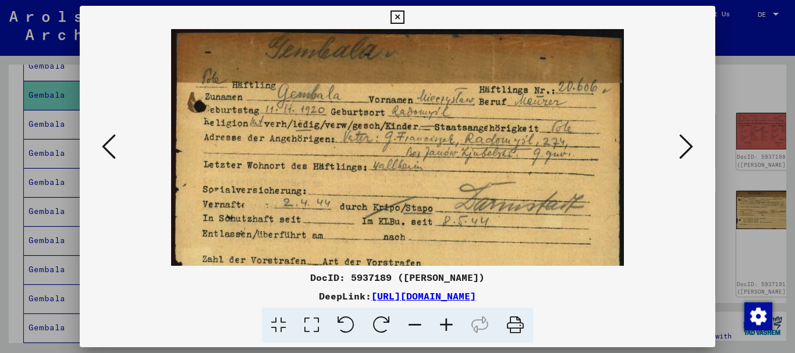
click at [444, 316] on icon at bounding box center [445, 325] width 31 height 35
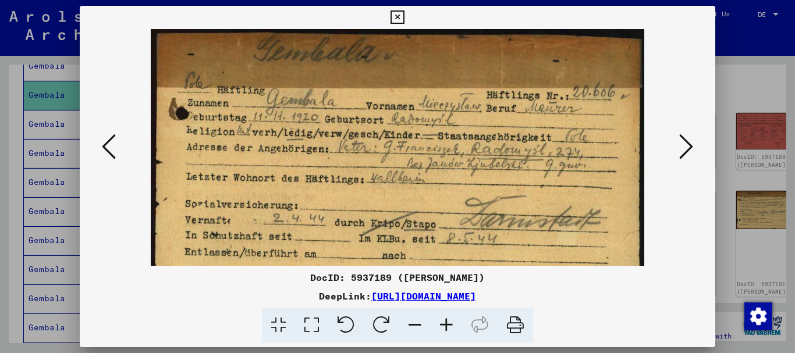
click at [444, 316] on icon at bounding box center [445, 325] width 31 height 35
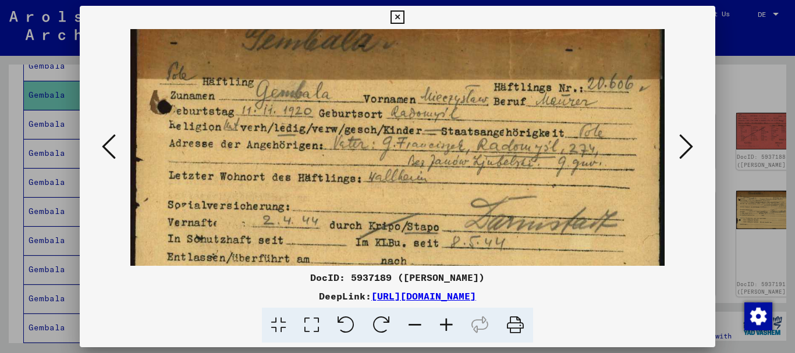
scroll to position [16, 0]
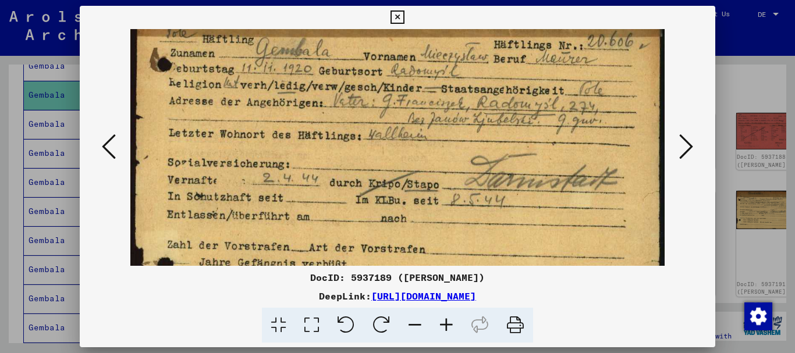
drag, startPoint x: 467, startPoint y: 234, endPoint x: 473, endPoint y: 178, distance: 56.7
click at [473, 178] on img at bounding box center [397, 164] width 535 height 382
click at [393, 16] on icon at bounding box center [396, 17] width 13 height 14
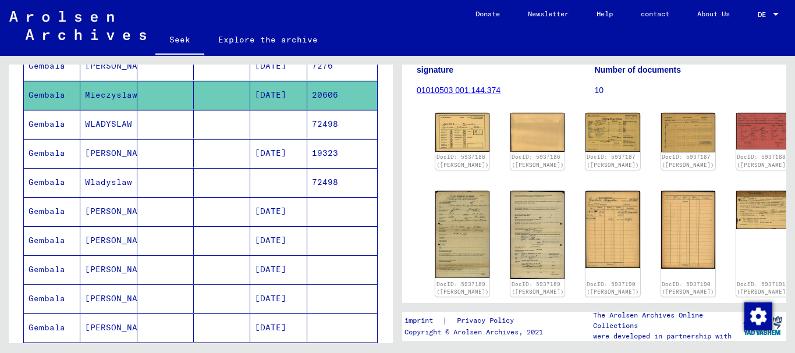
click at [662, 139] on div "DocID: 5937186 ​​([PERSON_NAME]) DocID: 5937186 ​​([PERSON_NAME]) DocID: 593718…" at bounding box center [593, 319] width 327 height 422
click at [734, 151] on div "DocID: 5937188 ([PERSON_NAME])" at bounding box center [762, 142] width 57 height 60
click at [735, 169] on font "DocID: 5937188 ([PERSON_NAME])" at bounding box center [762, 161] width 55 height 15
